Goal: Go to known website

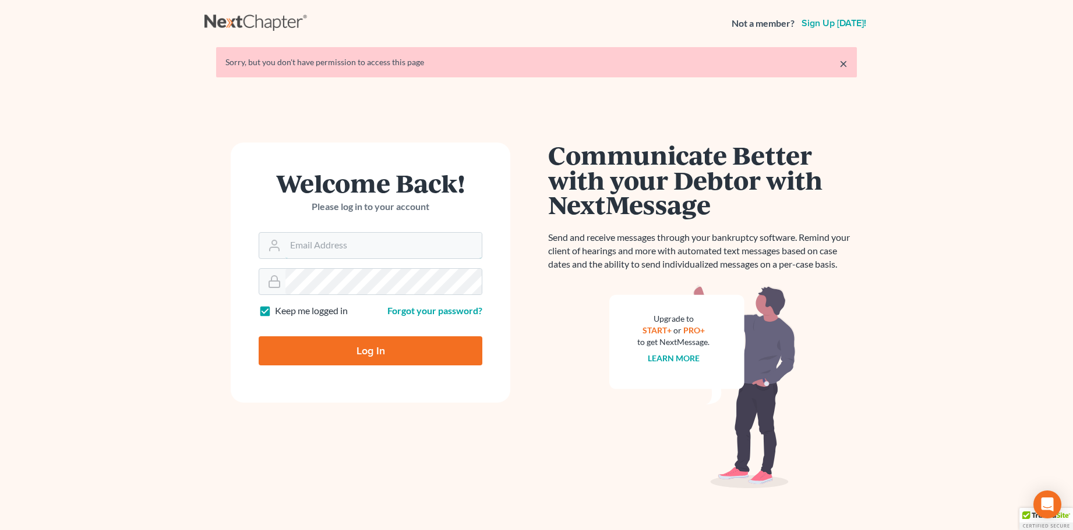
type input "sally@skpllc.com"
click at [376, 352] on input "Log In" at bounding box center [371, 351] width 224 height 29
type input "Thinking..."
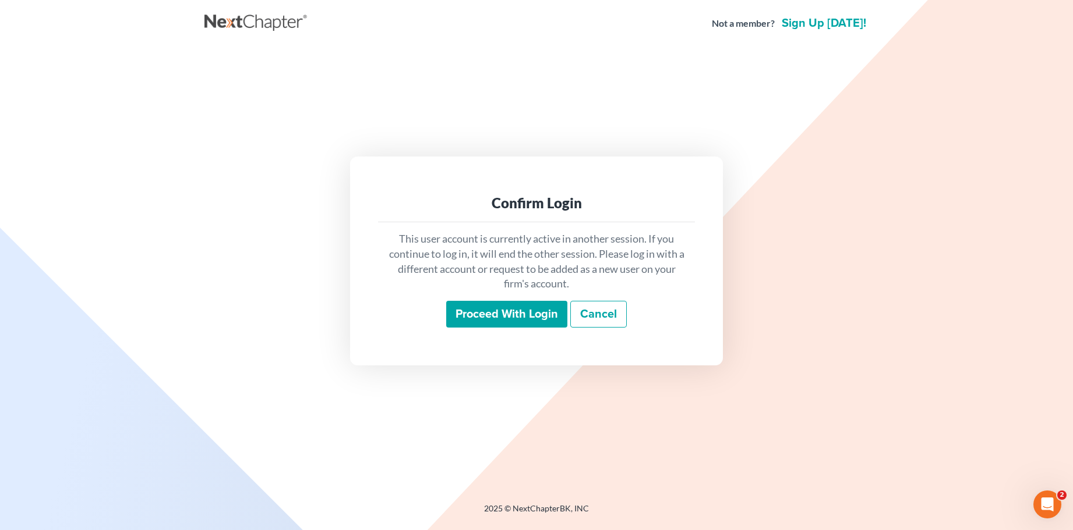
click at [541, 311] on input "Proceed with login" at bounding box center [506, 314] width 121 height 27
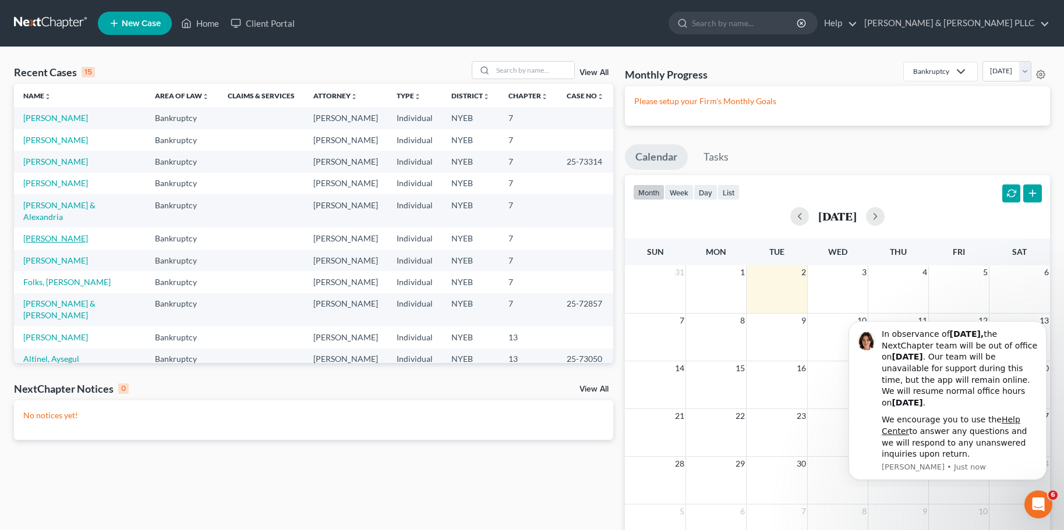
click at [76, 234] on link "[PERSON_NAME]" at bounding box center [55, 239] width 65 height 10
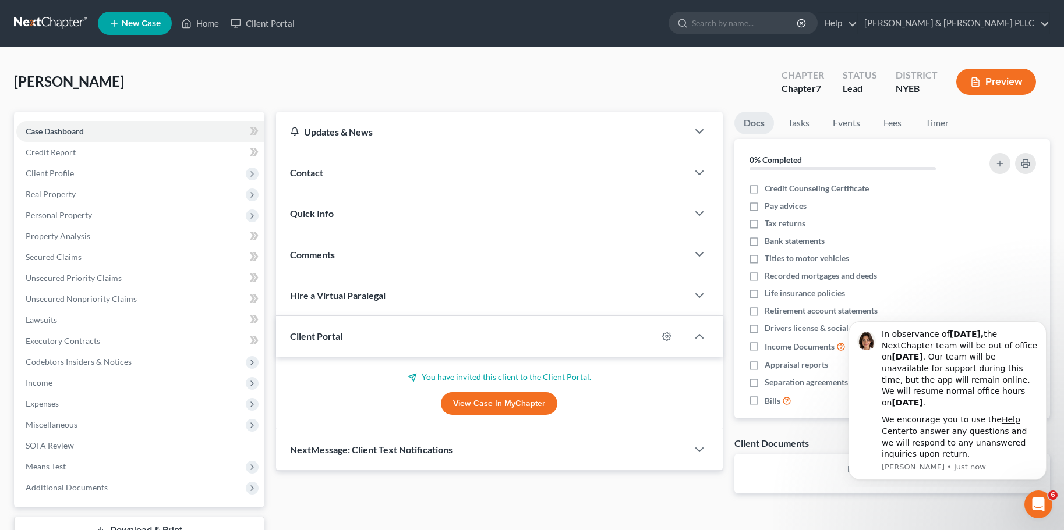
click at [512, 408] on link "View Case in MyChapter" at bounding box center [499, 403] width 116 height 23
